Goal: Task Accomplishment & Management: Use online tool/utility

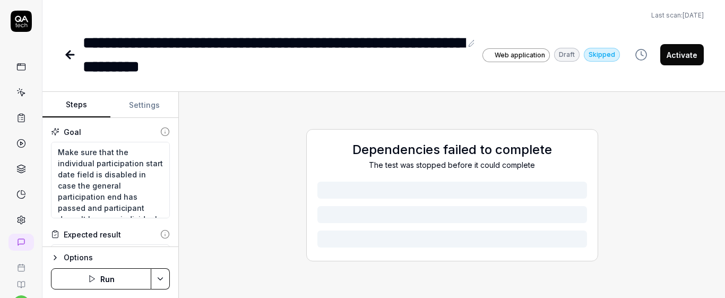
type textarea "*"
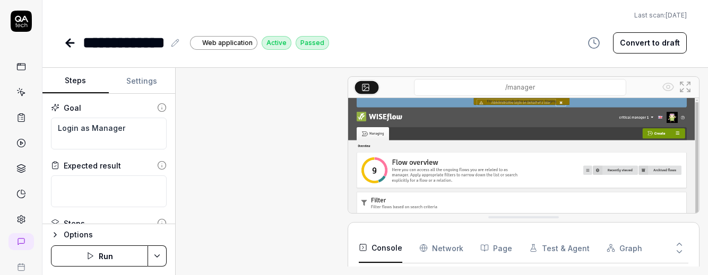
type textarea "*"
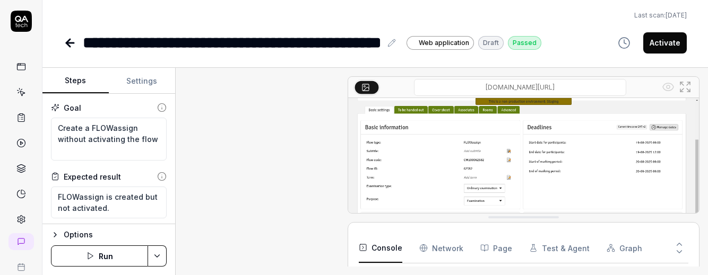
type textarea "*"
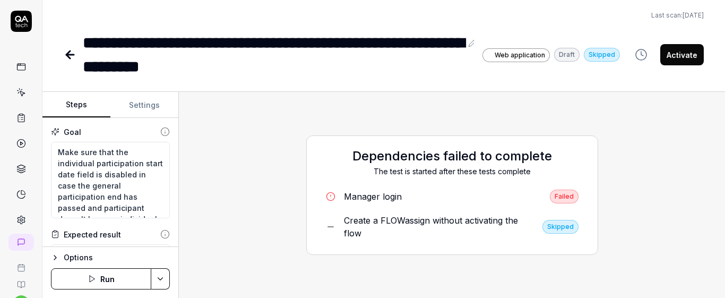
click at [118, 276] on button "Run" at bounding box center [101, 278] width 100 height 21
type textarea "*"
